Goal: Information Seeking & Learning: Learn about a topic

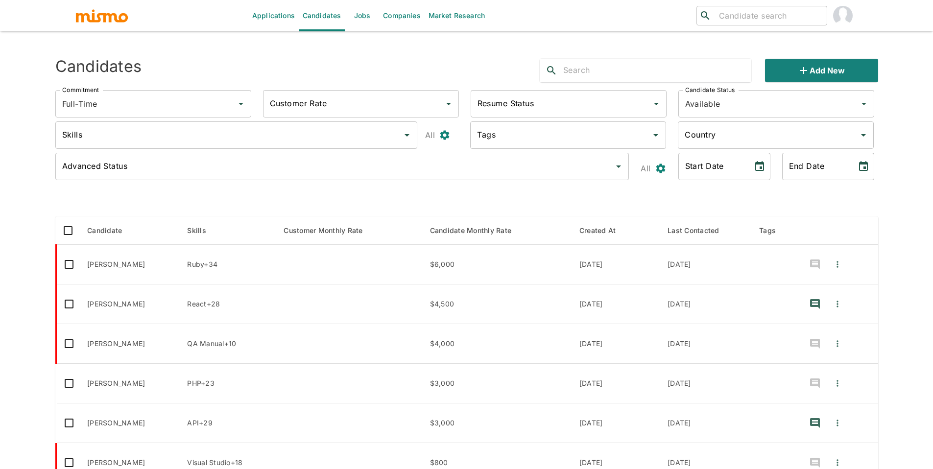
click at [357, 23] on link "Jobs" at bounding box center [362, 15] width 34 height 31
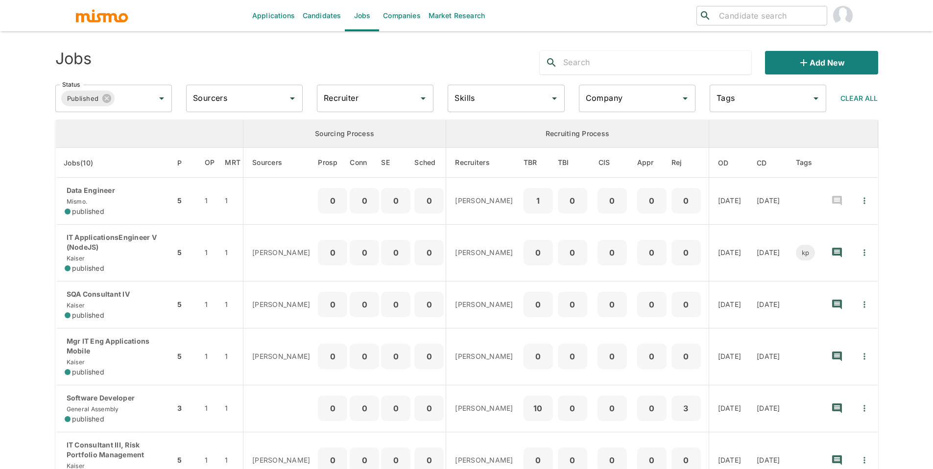
click at [351, 95] on input "Recruiter" at bounding box center [367, 98] width 93 height 19
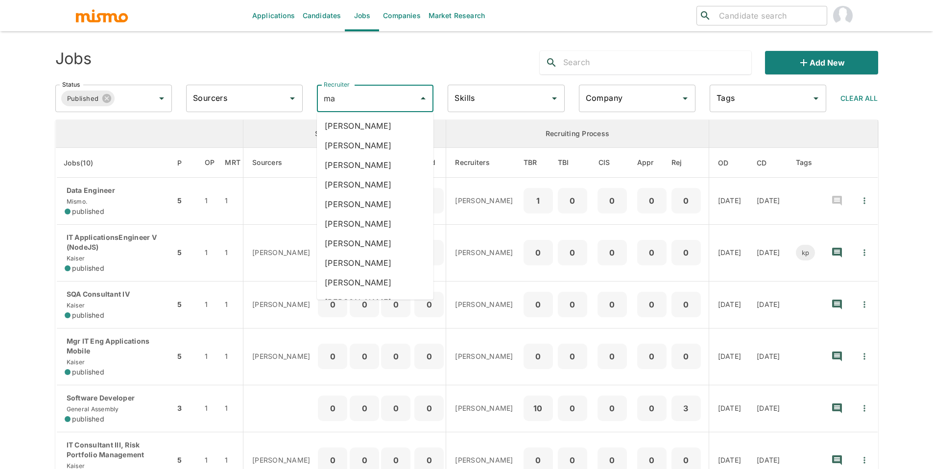
type input "mai"
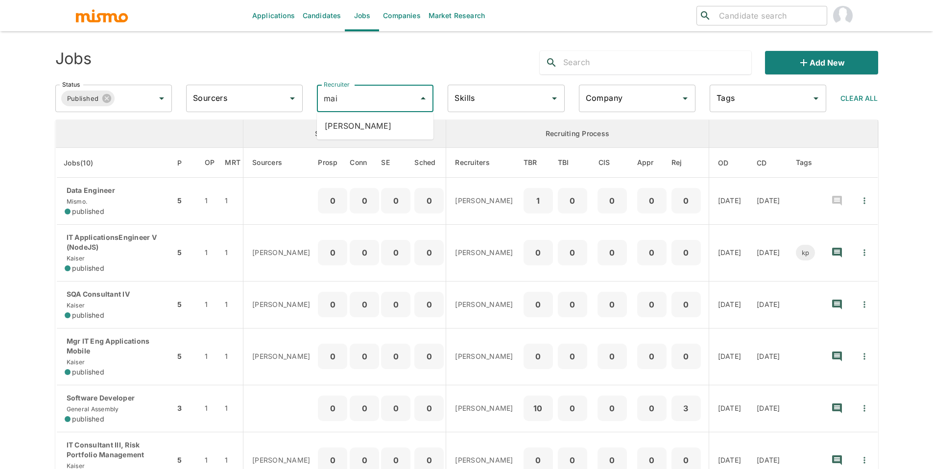
click at [370, 130] on li "[PERSON_NAME]" at bounding box center [375, 126] width 117 height 20
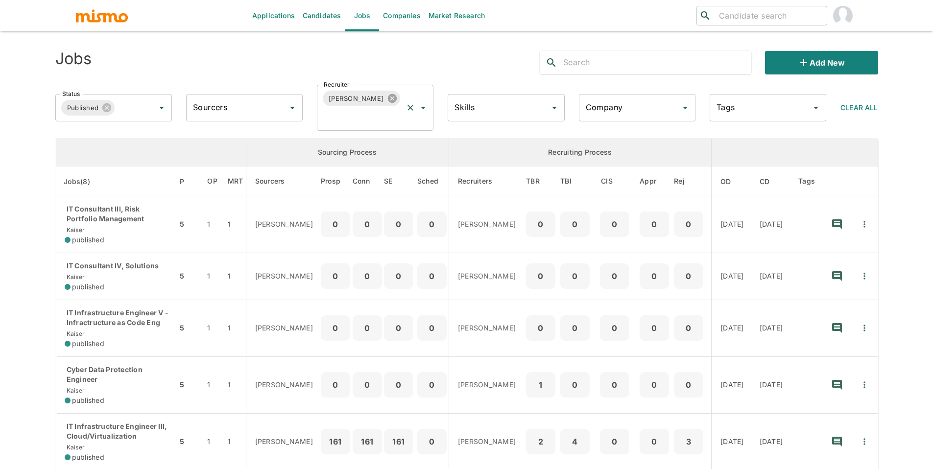
click at [387, 97] on icon at bounding box center [392, 98] width 11 height 11
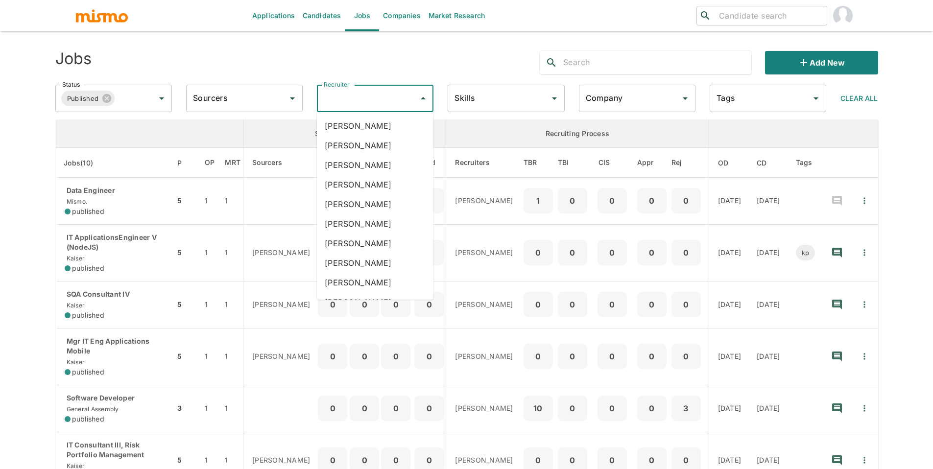
click at [373, 102] on input "Recruiter" at bounding box center [367, 98] width 93 height 19
type input "pao"
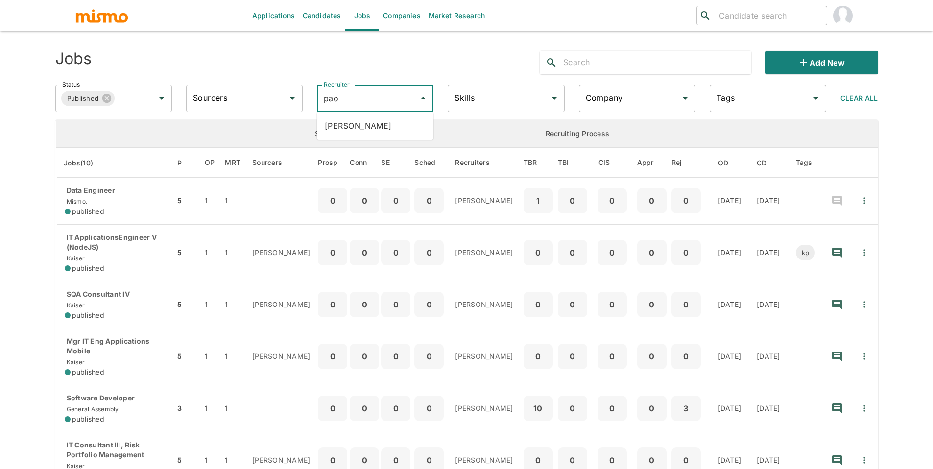
click at [387, 123] on li "[PERSON_NAME]" at bounding box center [375, 126] width 117 height 20
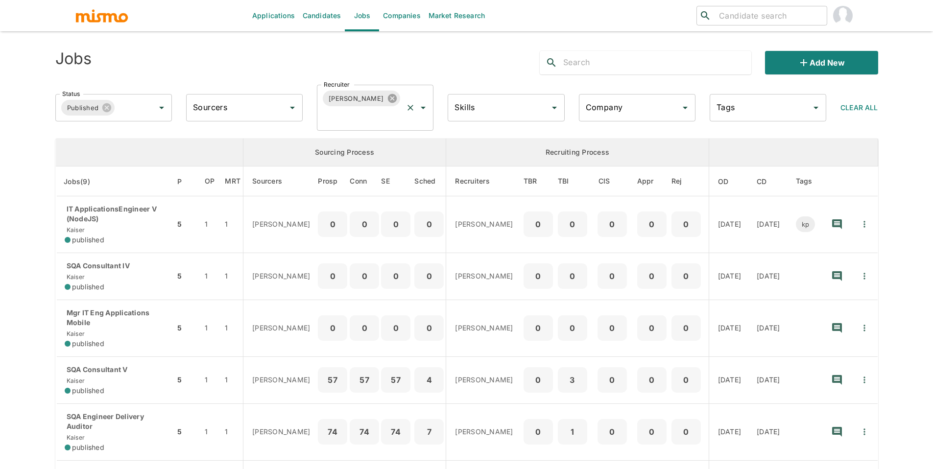
click at [387, 101] on icon at bounding box center [392, 98] width 11 height 11
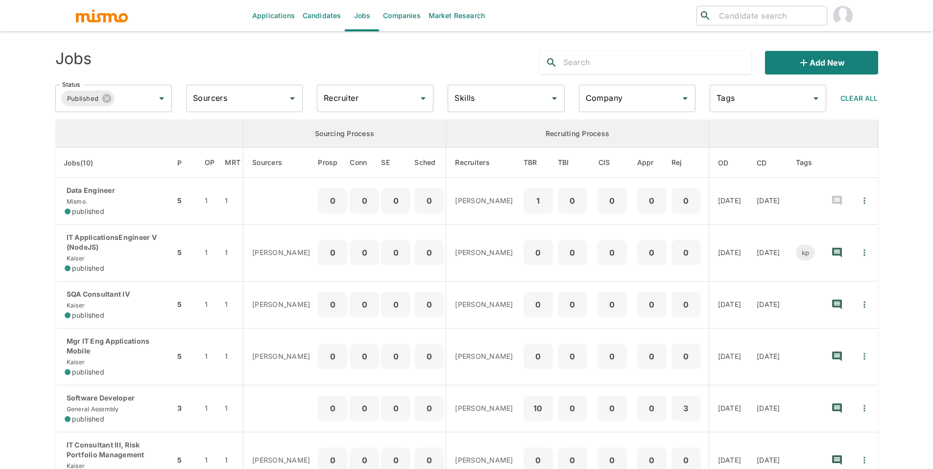
click at [365, 101] on input "Recruiter" at bounding box center [367, 98] width 93 height 19
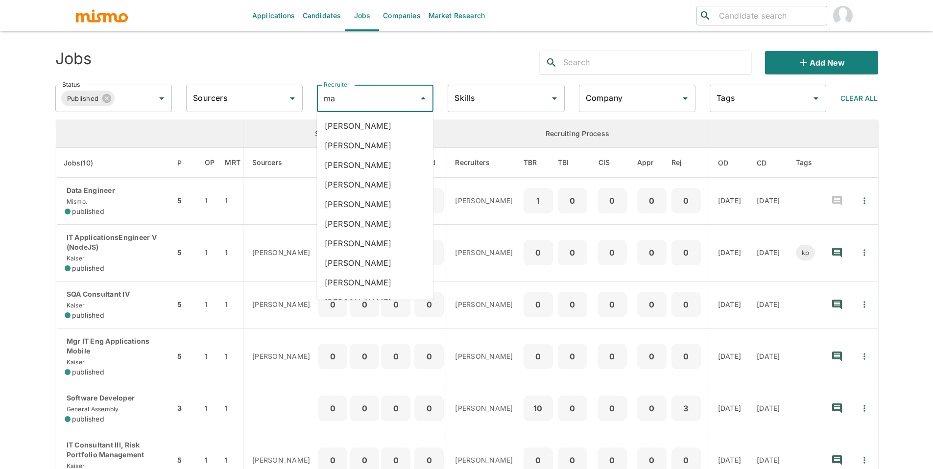
type input "mai"
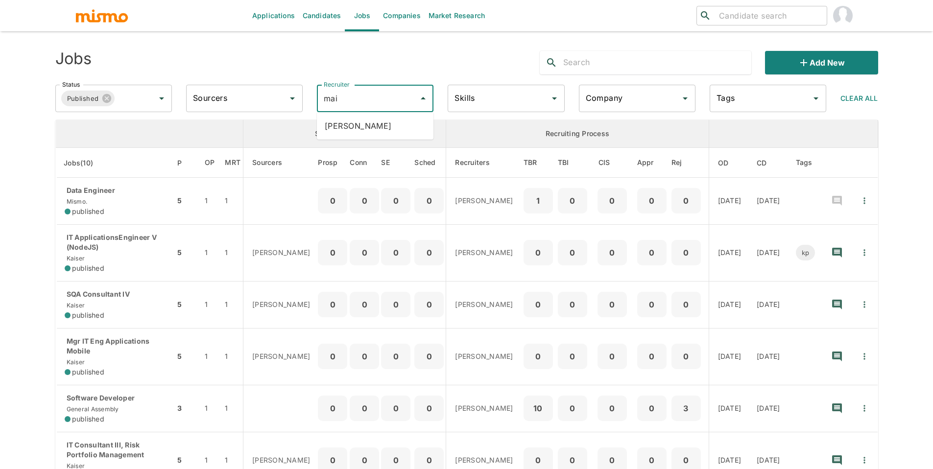
click at [360, 128] on li "[PERSON_NAME]" at bounding box center [375, 126] width 117 height 20
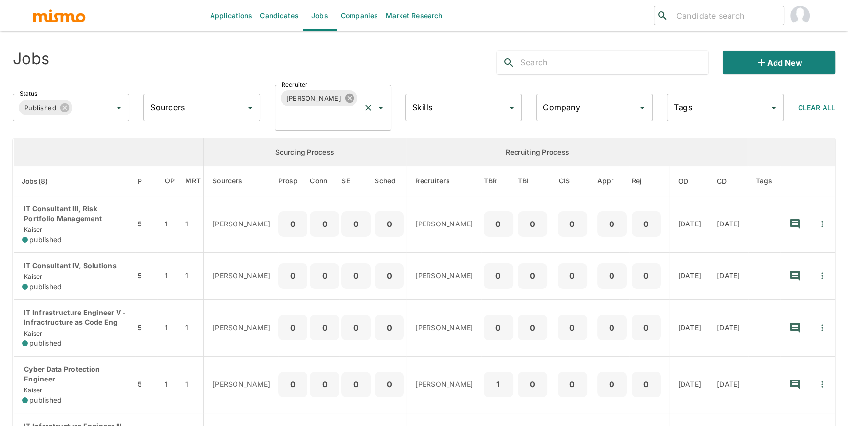
click at [345, 98] on icon at bounding box center [349, 98] width 9 height 9
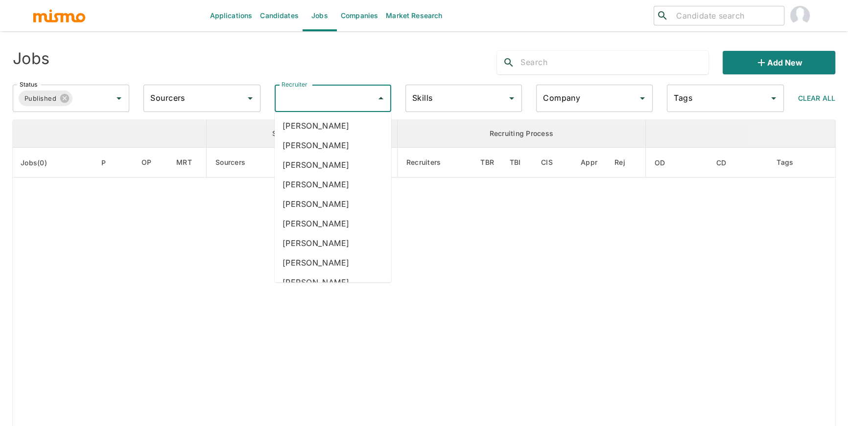
click at [332, 97] on input "Recruiter" at bounding box center [325, 98] width 93 height 19
type input "pao"
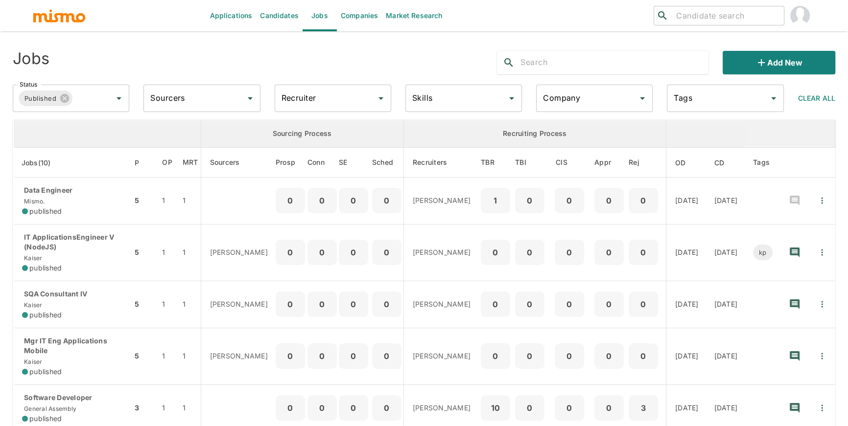
click at [324, 97] on input "Recruiter" at bounding box center [325, 98] width 93 height 19
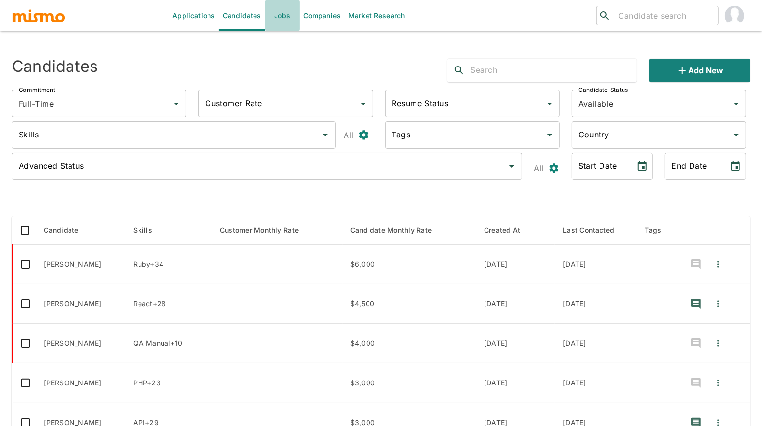
click at [285, 15] on link "Jobs" at bounding box center [282, 15] width 34 height 31
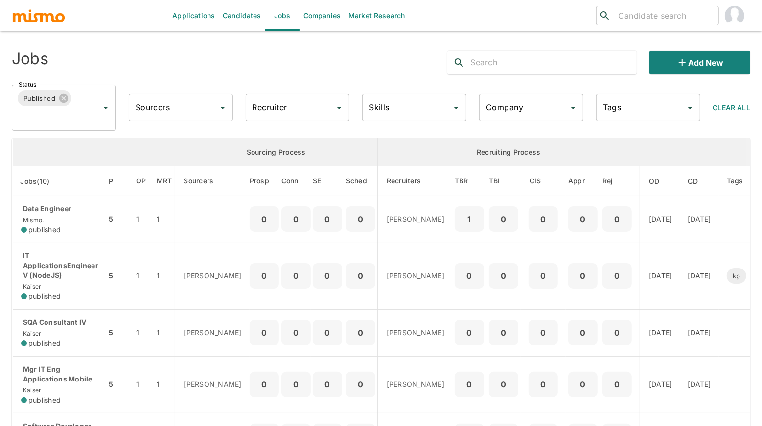
click at [288, 107] on input "Recruiter" at bounding box center [290, 107] width 81 height 19
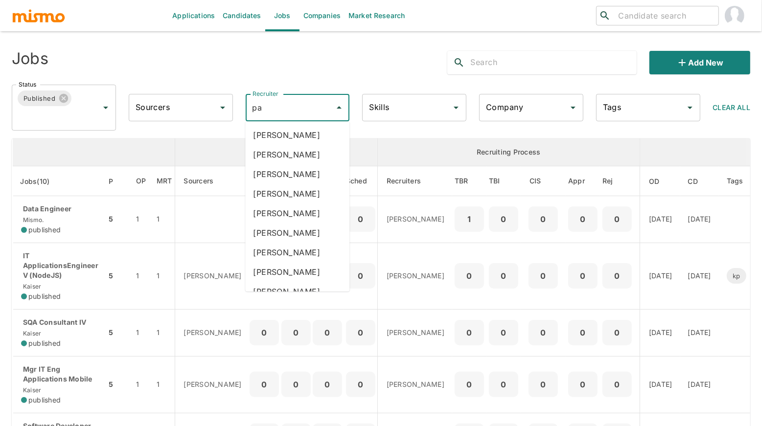
type input "pao"
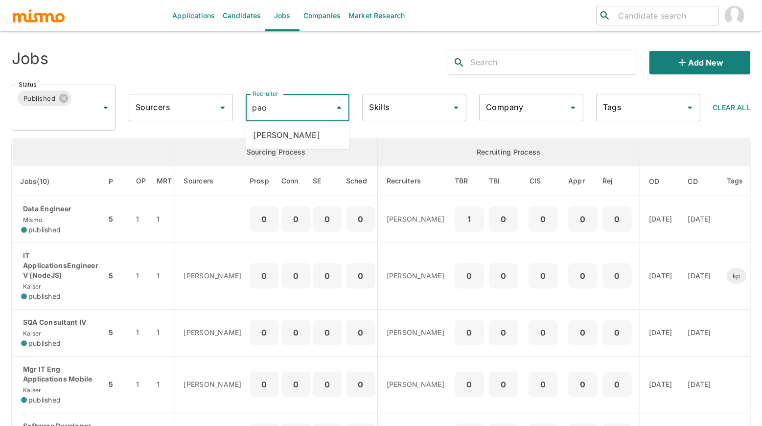
drag, startPoint x: 314, startPoint y: 133, endPoint x: 327, endPoint y: 133, distance: 13.7
click at [314, 133] on li "[PERSON_NAME]" at bounding box center [297, 135] width 104 height 20
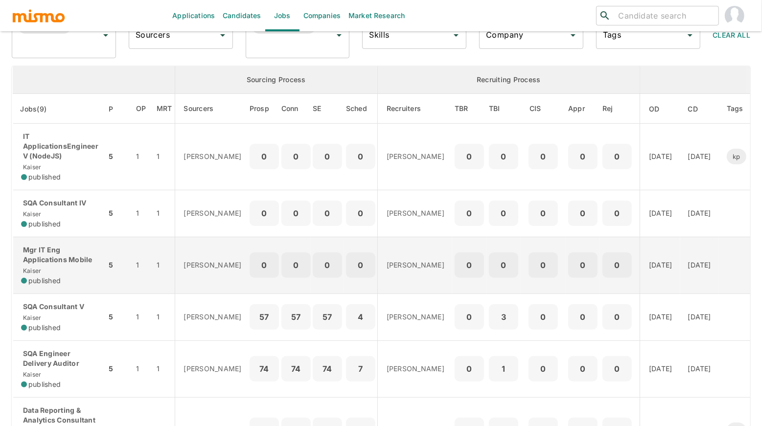
scroll to position [15, 0]
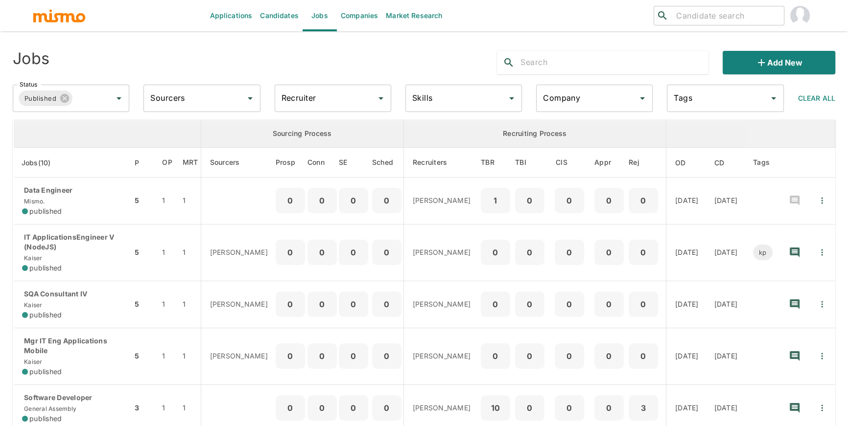
click at [304, 102] on input "Recruiter" at bounding box center [325, 98] width 93 height 19
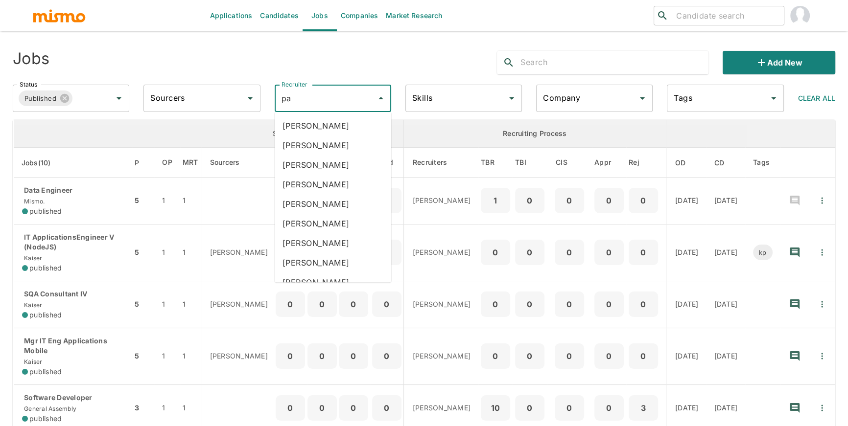
type input "pao"
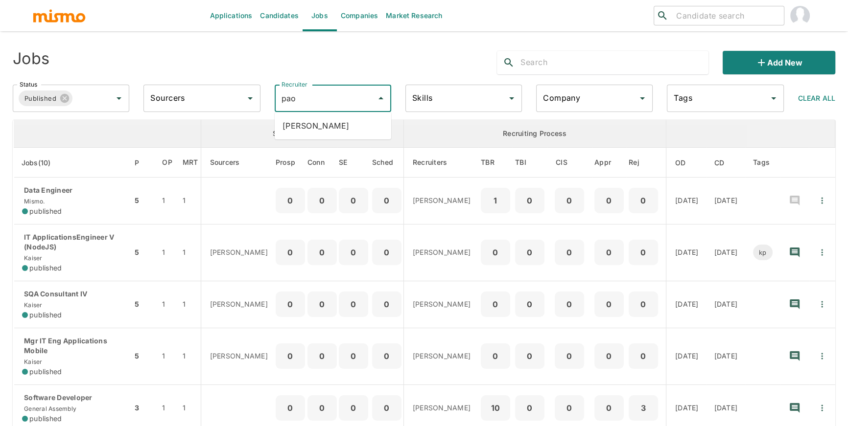
click at [368, 125] on li "[PERSON_NAME]" at bounding box center [333, 126] width 117 height 20
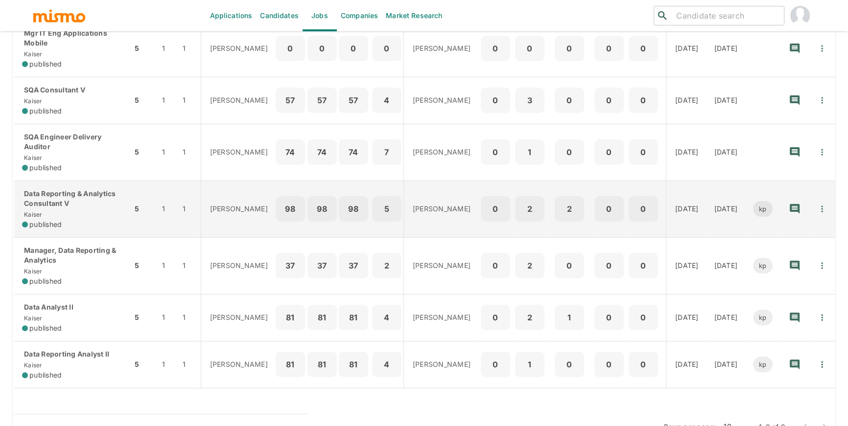
scroll to position [290, 0]
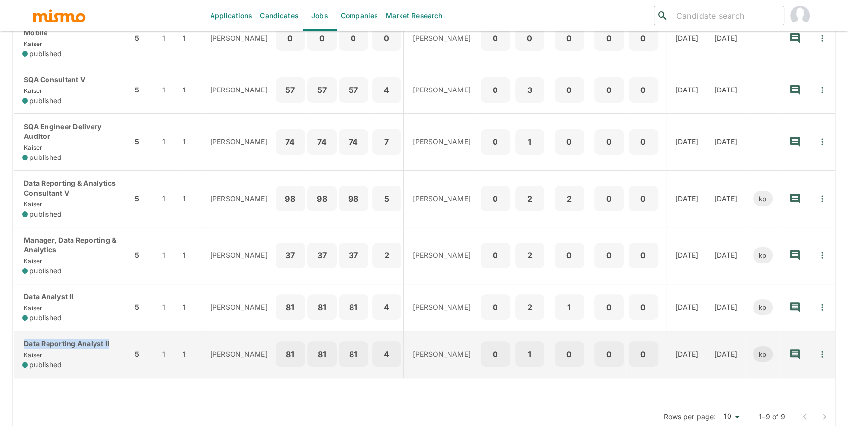
drag, startPoint x: 18, startPoint y: 331, endPoint x: 112, endPoint y: 333, distance: 94.0
click at [112, 333] on td "Data Reporting Analyst II Kaiser published" at bounding box center [73, 354] width 119 height 47
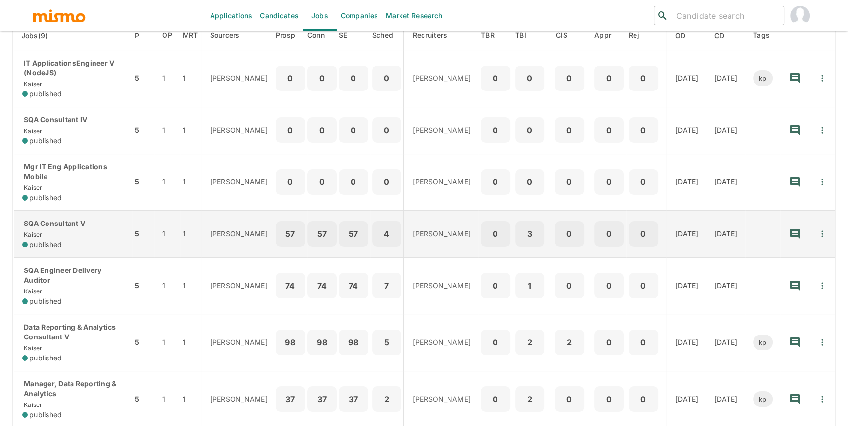
scroll to position [139, 0]
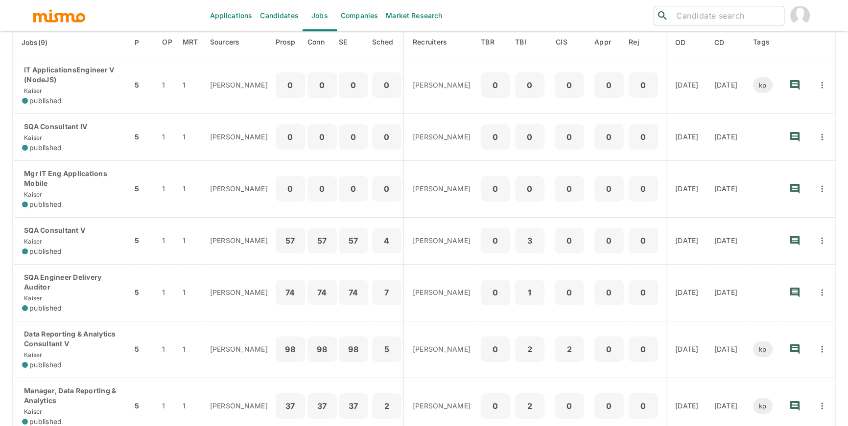
drag, startPoint x: 452, startPoint y: 162, endPoint x: 1252, endPoint y: 280, distance: 809.0
click at [848, 280] on html "Applications Candidates Jobs Companies Market Research ​ ​ Jobs Add new Status …" at bounding box center [424, 86] width 848 height 450
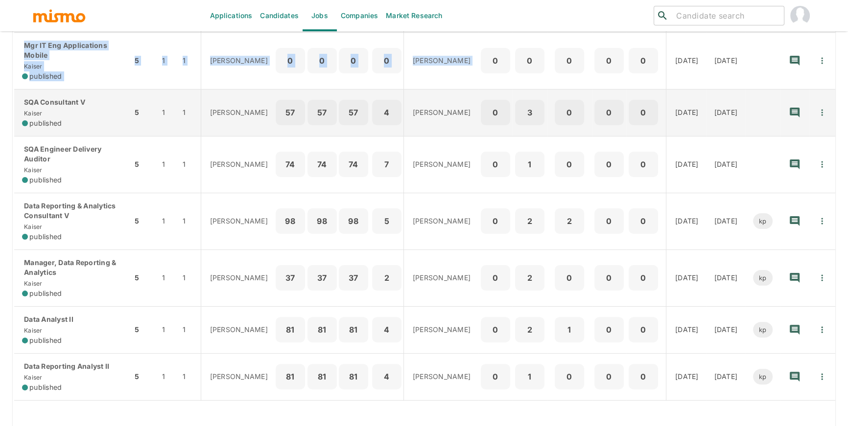
scroll to position [290, 0]
